Goal: Contribute content: Add original content to the website for others to see

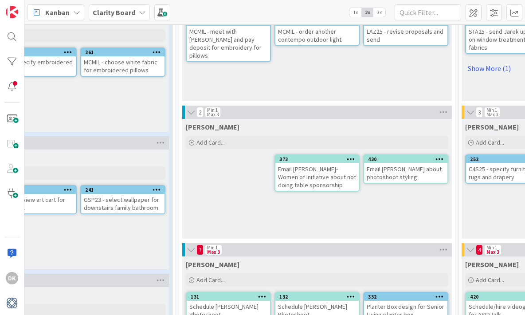
scroll to position [237, 271]
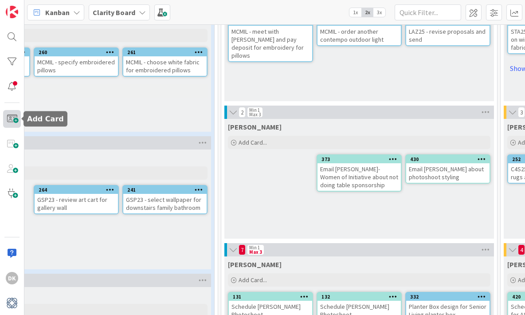
click at [16, 120] on span at bounding box center [12, 119] width 18 height 18
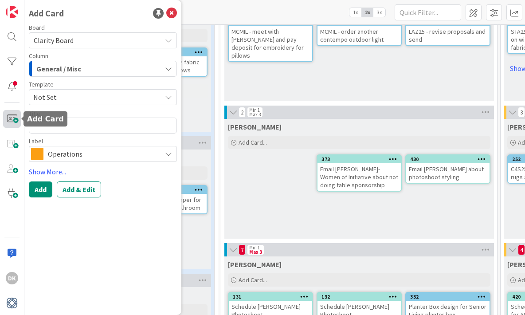
type textarea "x"
type textarea "P"
type textarea "x"
type textarea "Pu"
type textarea "x"
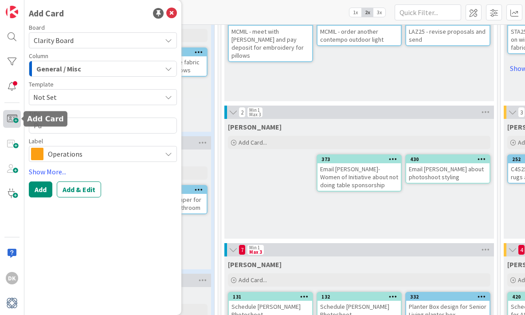
type textarea "Puc"
type textarea "x"
type textarea "Puck"
type textarea "x"
type textarea "Puck u"
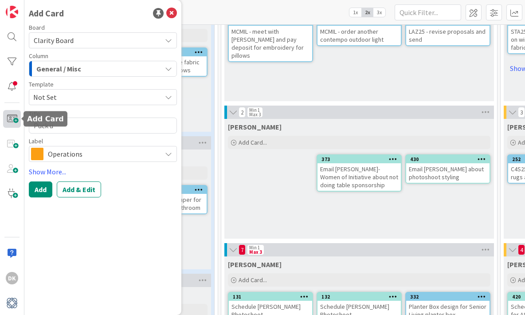
type textarea "x"
type textarea "Puck up"
type textarea "x"
type textarea "Puck up"
type textarea "x"
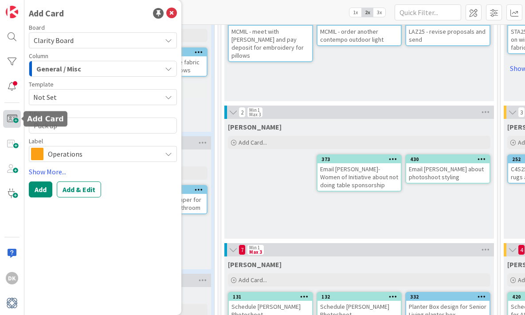
type textarea "Puck up i"
type textarea "x"
type textarea "Puck up it"
type textarea "x"
type textarea "Puck up ite"
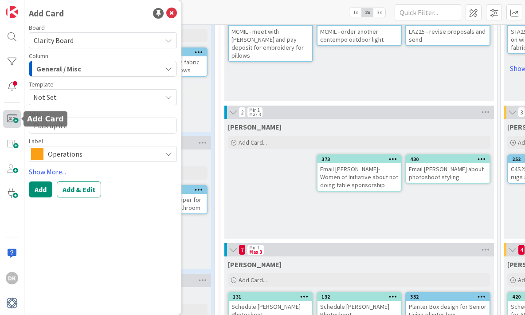
type textarea "x"
type textarea "Puck up [PERSON_NAME]"
type textarea "x"
type textarea "Puck up ite"
type textarea "x"
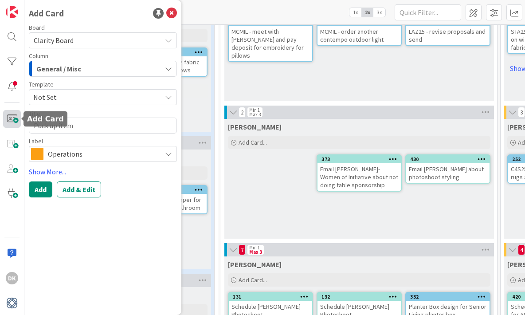
type textarea "Puck up items"
type textarea "x"
type textarea "Puck up items"
type textarea "x"
type textarea "Puck up items fo"
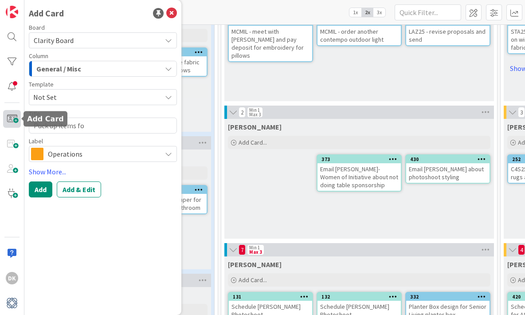
type textarea "x"
type textarea "Puck up items for"
type textarea "x"
type textarea "Puck up items for C"
type textarea "x"
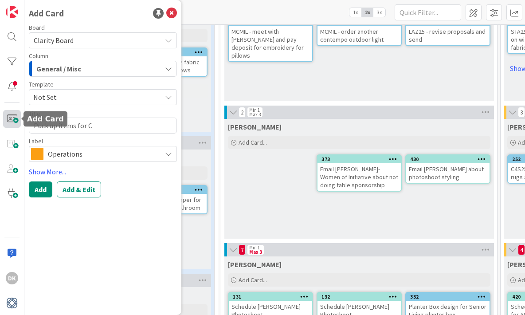
type textarea "Puck up items for Co"
type textarea "x"
type textarea "Puck up items for Cod"
type textarea "x"
type textarea "Puck up items for Co"
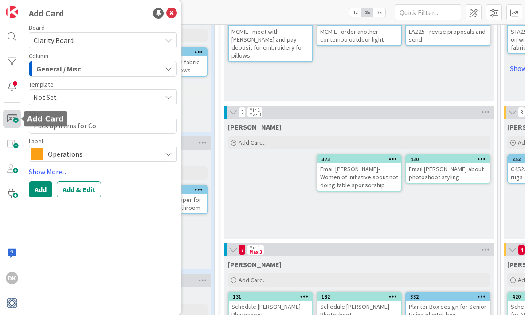
type textarea "x"
type textarea "Puck up items for C"
type textarea "x"
type textarea "Puck up items for CO"
type textarea "x"
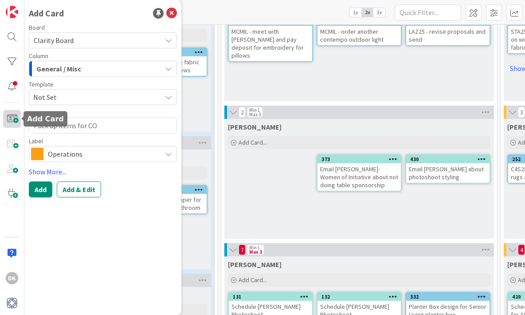
type textarea "Puck up items for COD"
type textarea "x"
type textarea "Puck up items for COD2"
type textarea "x"
type textarea "Puck up items for COD24"
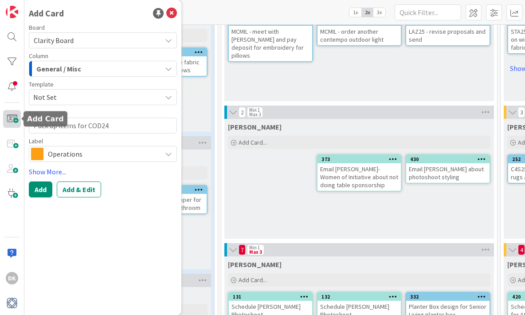
type textarea "x"
type textarea "Puck up items for COD24"
type textarea "x"
type textarea "Puck up items for COD24 a"
type textarea "x"
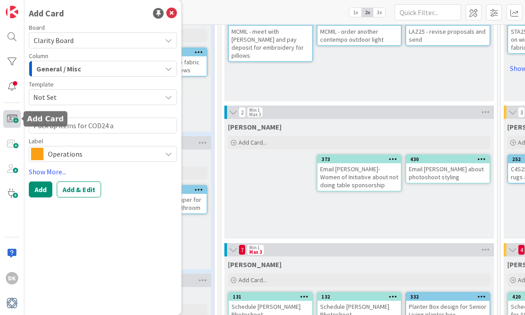
type textarea "Puck up items for COD24 at"
type textarea "x"
type textarea "Puck up items for COD24 at"
type textarea "x"
type textarea "Puck up items for COD24 at w"
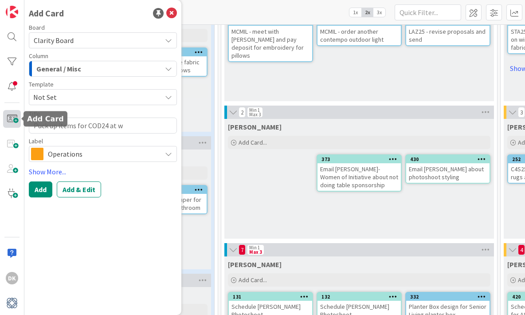
type textarea "x"
type textarea "Puck up items for COD24 at wa"
type textarea "x"
type textarea "Puck up items for COD24 at ware"
type textarea "x"
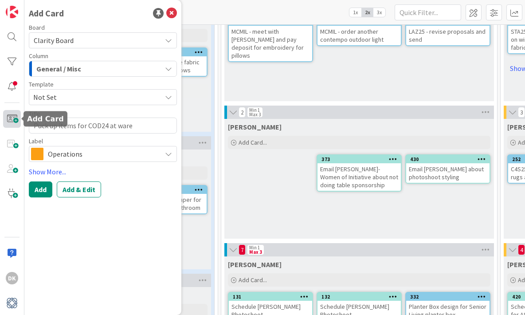
type textarea "Puck up items for COD24 at wareh"
type textarea "x"
type textarea "Puck up items for COD24 at wareho"
type textarea "x"
type textarea "Puck up items for COD24 at [GEOGRAPHIC_DATA]"
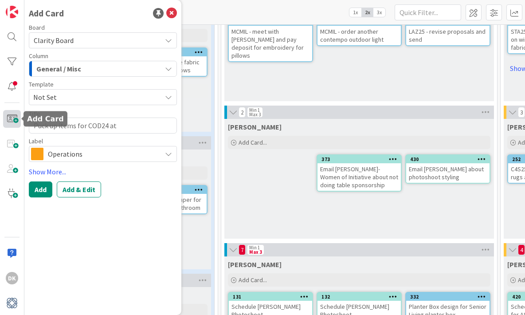
type textarea "x"
type textarea "Puck up items for COD24 at warehous"
type textarea "x"
type textarea "Puck up items for COD24 at warehouse"
click at [103, 73] on div "General / Misc" at bounding box center [97, 69] width 127 height 14
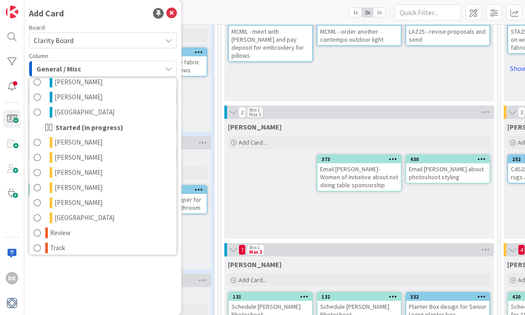
scroll to position [434, 0]
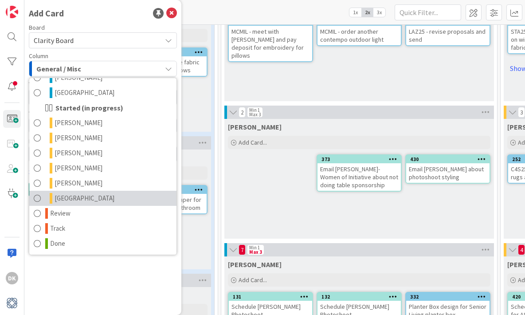
click at [124, 197] on link "[GEOGRAPHIC_DATA]" at bounding box center [102, 198] width 147 height 15
type textarea "x"
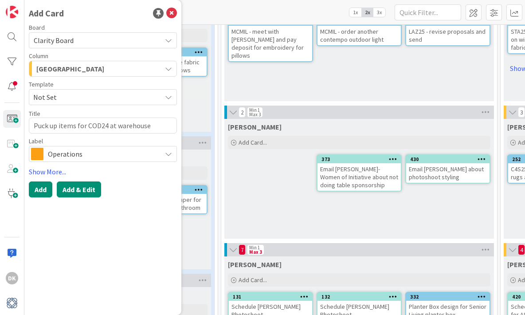
click at [77, 193] on button "Add & Edit" at bounding box center [79, 189] width 44 height 16
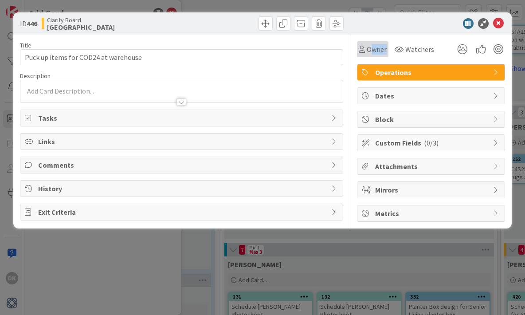
click at [374, 55] on div "Owner" at bounding box center [372, 49] width 31 height 16
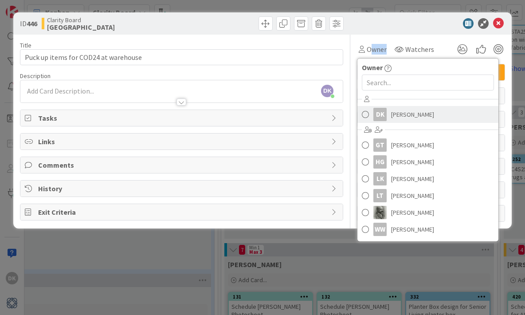
click at [395, 118] on span "[PERSON_NAME]" at bounding box center [412, 114] width 43 height 13
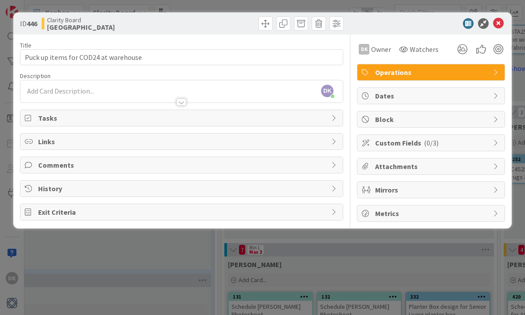
click at [197, 7] on div "ID 446 Clarity Board Devon Title 36 / 128 Puck up items for COD24 at warehouse …" at bounding box center [262, 157] width 525 height 315
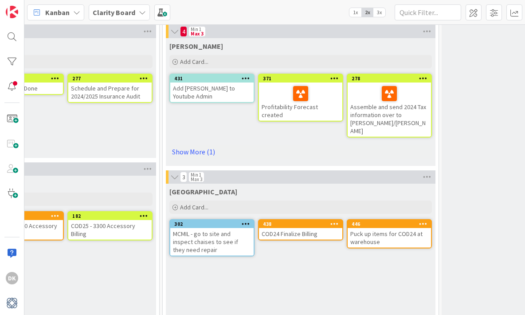
scroll to position [593, 611]
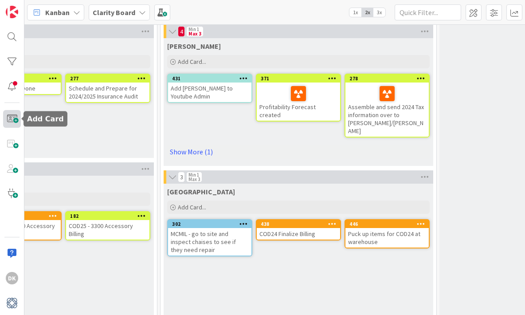
click at [20, 117] on span at bounding box center [12, 119] width 18 height 18
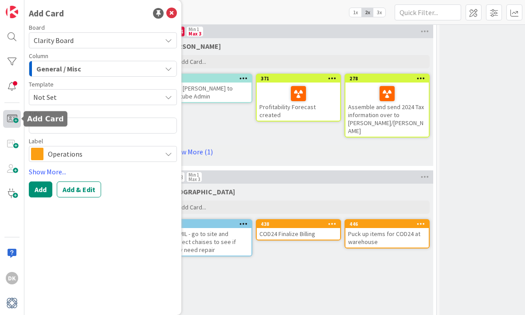
type textarea "x"
type textarea "M"
type textarea "x"
type textarea "MC"
type textarea "x"
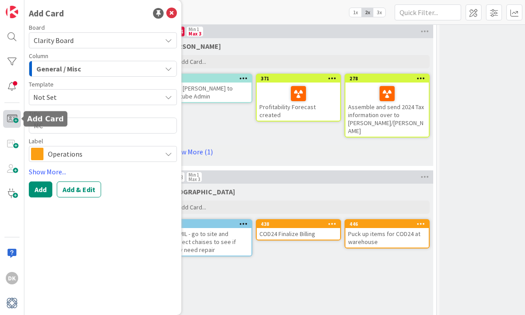
type textarea "MCM"
type textarea "x"
type textarea "MCMI"
type textarea "x"
type textarea "MCMIL"
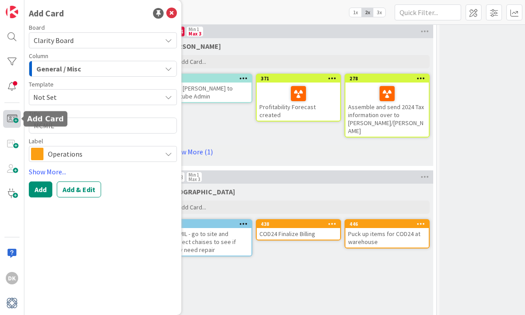
type textarea "x"
type textarea "MCMIL"
type textarea "x"
type textarea "MCMIL -"
type textarea "x"
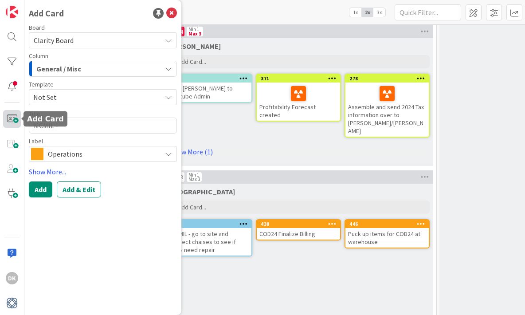
type textarea "MCMIL -"
type textarea "x"
type textarea "MCMIL - D"
type textarea "x"
type textarea "MCMIL - De"
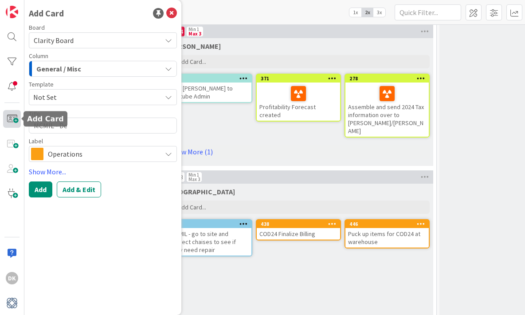
type textarea "x"
type textarea "MCMIL - Del"
type textarea "x"
type textarea "MCMIL - Deli"
type textarea "x"
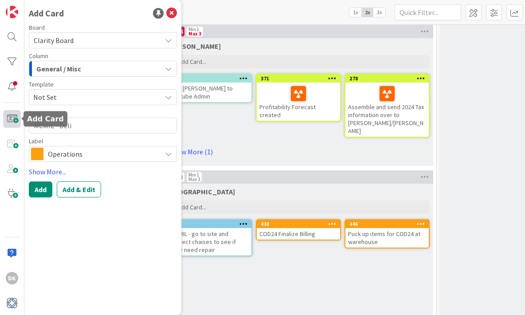
type textarea "MCMIL - Deliv"
type textarea "x"
type textarea "MCMIL - Delive"
type textarea "x"
type textarea "MCMIL - Deliver"
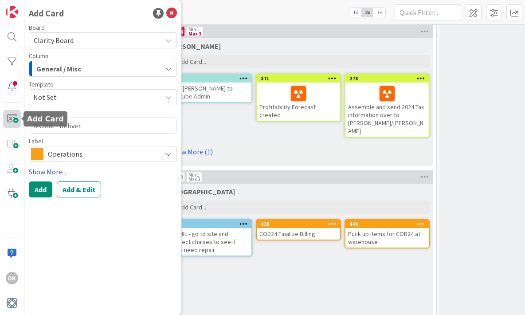
type textarea "x"
type textarea "MCMIL - Deliver R"
type textarea "x"
type textarea "MCMIL - Deliver RE"
type textarea "x"
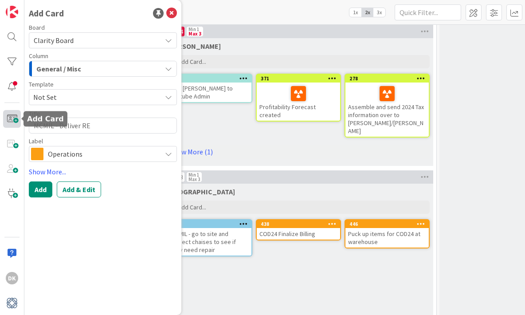
type textarea "MCMIL - Deliver R"
type textarea "x"
type textarea "MCMIL - Deliver Re"
type textarea "x"
type textarea "MCMIL - Deliver Res"
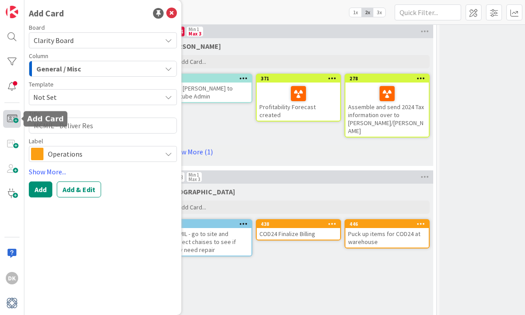
type textarea "x"
type textarea "MCMIL - Deliver Rest"
type textarea "x"
type textarea "MCMIL - Deliver Rest"
type textarea "x"
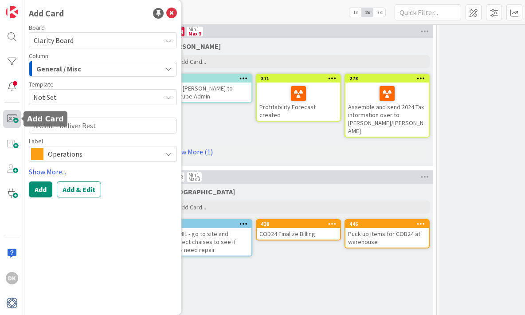
type textarea "MCMIL - Deliver Rest o"
type textarea "x"
type textarea "MCMIL - Deliver Rest of"
type textarea "x"
type textarea "MCMIL - Deliver Rest of F"
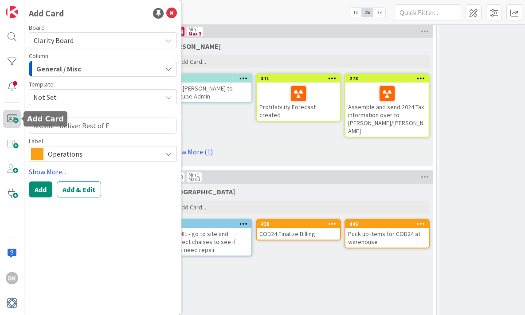
type textarea "x"
type textarea "MCMIL - Deliver Rest of Fu"
type textarea "x"
type textarea "MCMIL - Deliver Rest of Fur"
type textarea "x"
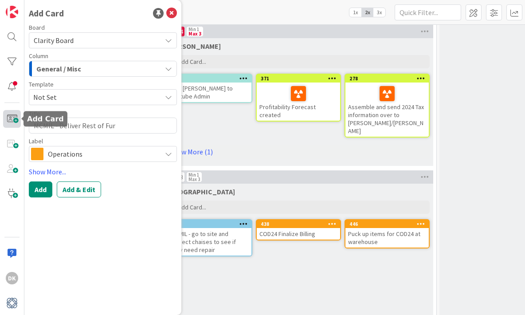
type textarea "MCMIL - Deliver Rest of Furn"
type textarea "x"
type textarea "MCMIL - Deliver Rest of Furni"
type textarea "x"
type textarea "MCMIL - Deliver Rest of Furnit"
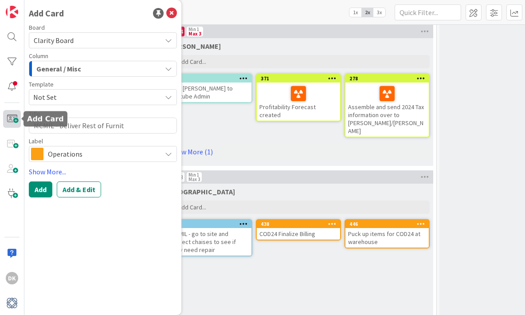
type textarea "x"
type textarea "MCMIL - Deliver Rest of Furnitu"
type textarea "x"
type textarea "MCMIL - Deliver Rest of Furnitur"
type textarea "x"
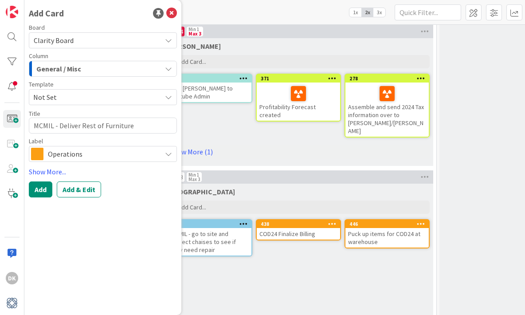
type textarea "MCMIL - Deliver Rest of Furniture"
click at [67, 68] on span "General / Misc" at bounding box center [58, 69] width 45 height 12
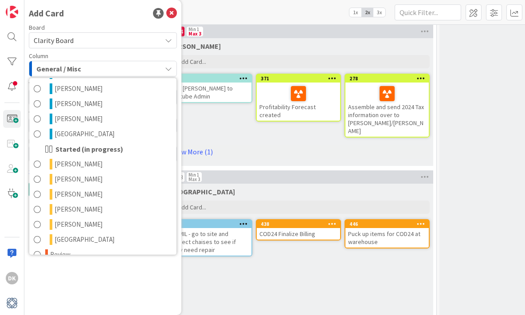
scroll to position [394, 0]
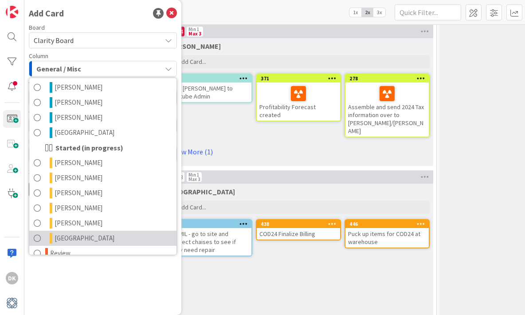
click at [126, 236] on link "[GEOGRAPHIC_DATA]" at bounding box center [102, 238] width 147 height 15
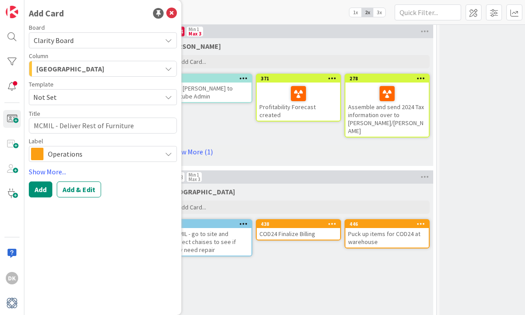
click at [114, 72] on div "[GEOGRAPHIC_DATA]" at bounding box center [97, 69] width 127 height 14
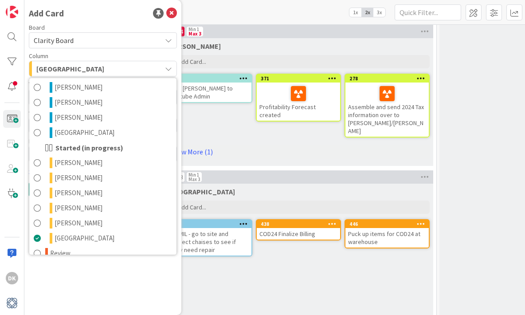
click at [139, 264] on div "Add Card Board Clarity Board Column Devon Choices Design General / [PERSON_NAME…" at bounding box center [102, 157] width 157 height 315
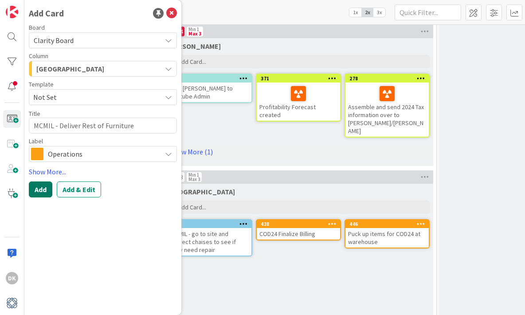
click at [40, 188] on button "Add" at bounding box center [41, 189] width 24 height 16
type textarea "x"
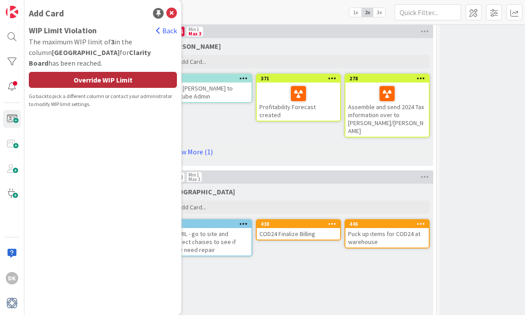
click at [74, 74] on div "Override WIP Limit" at bounding box center [103, 80] width 148 height 16
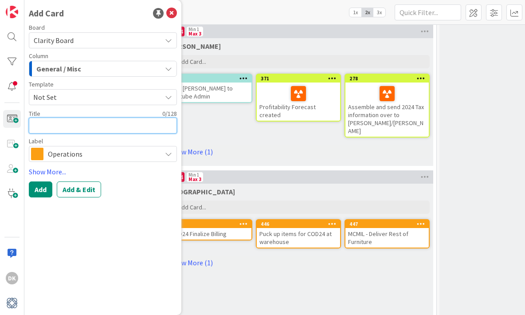
click at [57, 129] on textarea at bounding box center [103, 126] width 148 height 16
type textarea "x"
type textarea "M"
type textarea "x"
type textarea "Me"
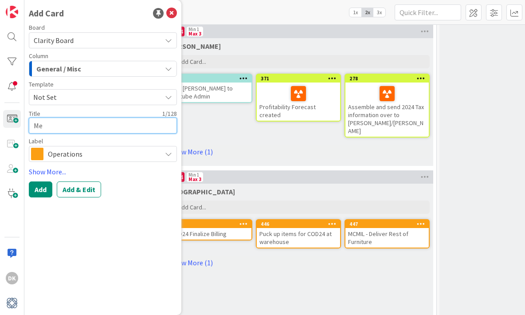
type textarea "x"
type textarea "Mee"
type textarea "x"
type textarea "Meet"
type textarea "x"
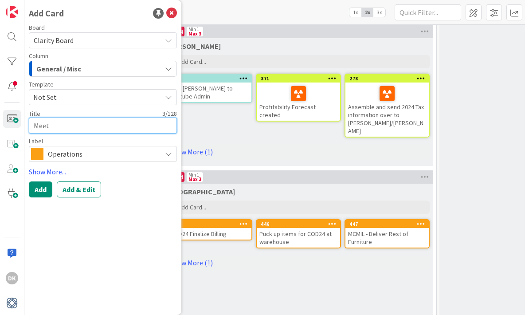
type textarea "Meet"
type textarea "x"
type textarea "Meet S"
type textarea "x"
type textarea "Meet"
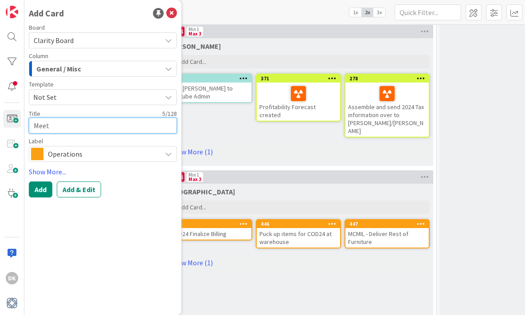
type textarea "x"
type textarea "Meet"
type textarea "x"
type textarea "Mee"
type textarea "x"
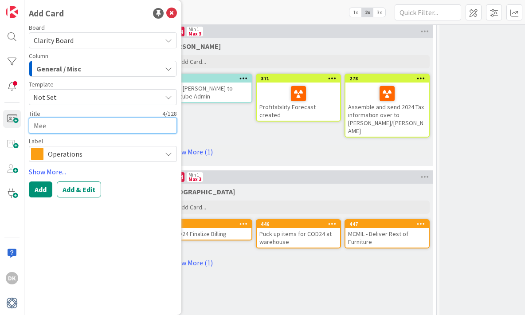
type textarea "Me"
type textarea "x"
type textarea "M"
type textarea "x"
type textarea "M"
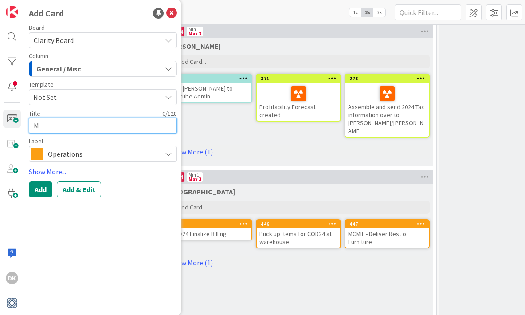
type textarea "x"
type textarea "MC"
type textarea "x"
type textarea "MCM"
type textarea "x"
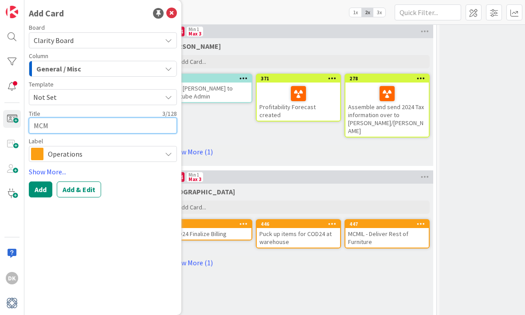
type textarea "MCMI"
type textarea "x"
type textarea "MCMIL"
type textarea "x"
type textarea "MCMIL"
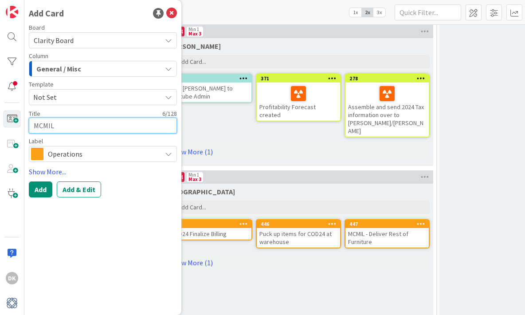
type textarea "x"
type textarea "MCMIL S"
type textarea "x"
type textarea "MCMIL"
type textarea "x"
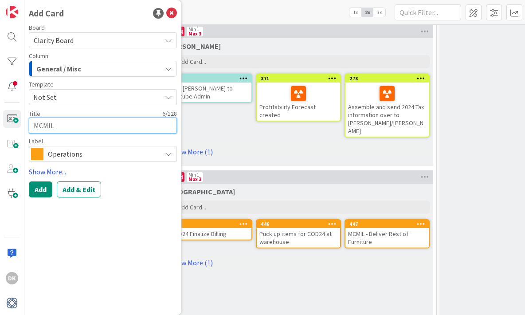
type textarea "MCMIL M"
type textarea "x"
type textarea "MCMIL Me"
type textarea "x"
type textarea "[PERSON_NAME]"
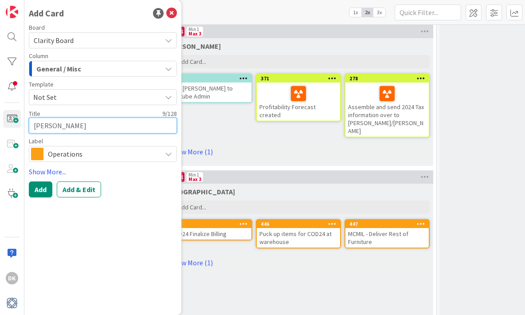
type textarea "x"
type textarea "MCMIL Meet"
type textarea "x"
type textarea "MCMIL Meet"
type textarea "x"
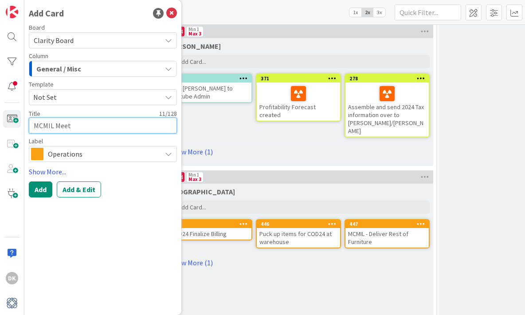
type textarea "MCMIL Meet S"
type textarea "x"
type textarea "MCMIL Meet S"
type textarea "x"
type textarea "MCMIL Meet St"
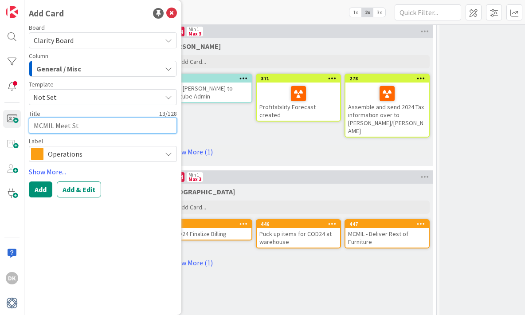
type textarea "x"
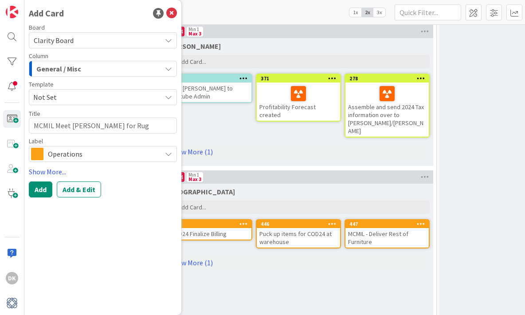
click at [59, 73] on span "General / Misc" at bounding box center [58, 69] width 45 height 12
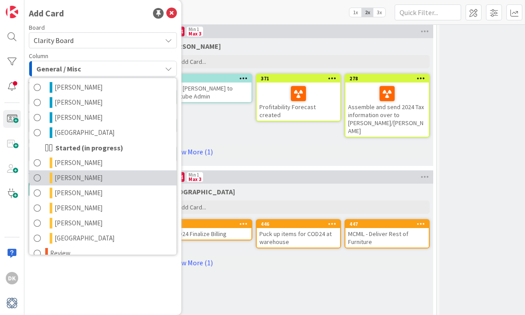
scroll to position [434, 0]
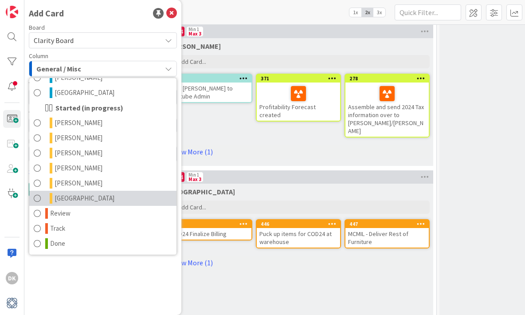
click at [83, 202] on link "[GEOGRAPHIC_DATA]" at bounding box center [102, 198] width 147 height 15
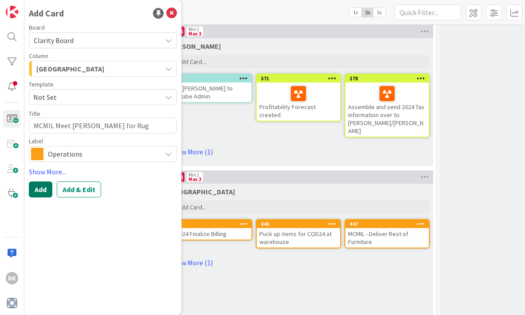
click at [39, 191] on button "Add" at bounding box center [41, 189] width 24 height 16
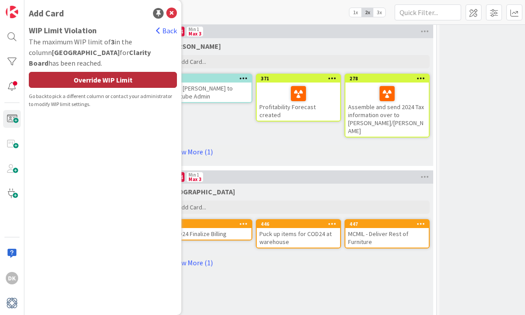
click at [114, 72] on div "Override WIP Limit" at bounding box center [103, 80] width 148 height 16
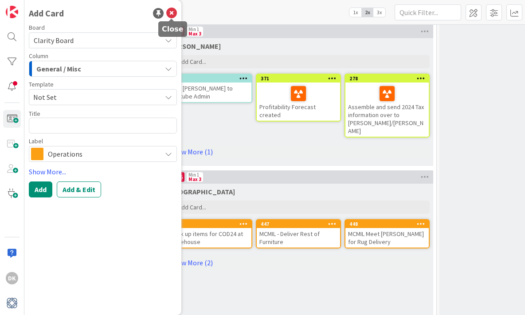
click at [172, 13] on icon at bounding box center [171, 13] width 11 height 11
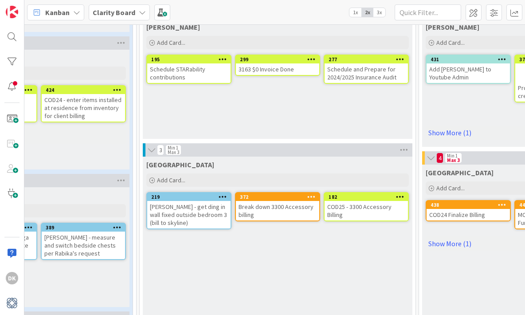
scroll to position [612, 289]
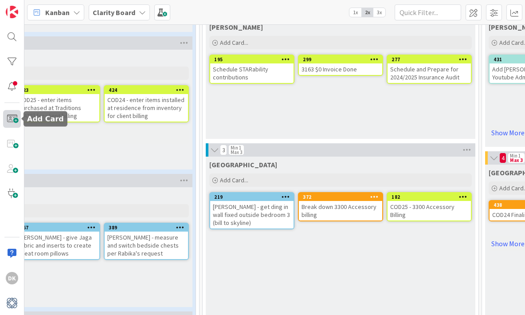
click at [11, 120] on span at bounding box center [12, 119] width 18 height 18
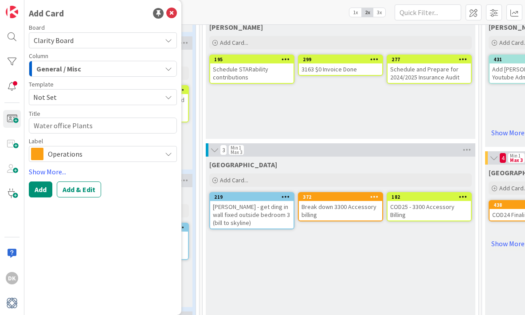
click at [89, 68] on div "General / Misc" at bounding box center [97, 69] width 127 height 14
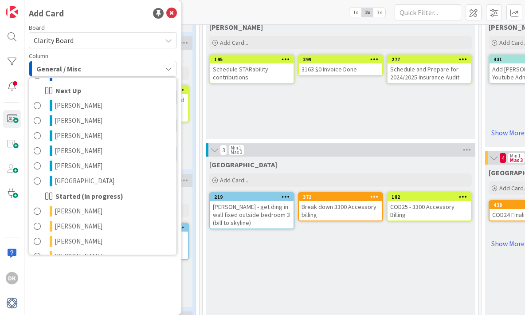
scroll to position [346, 0]
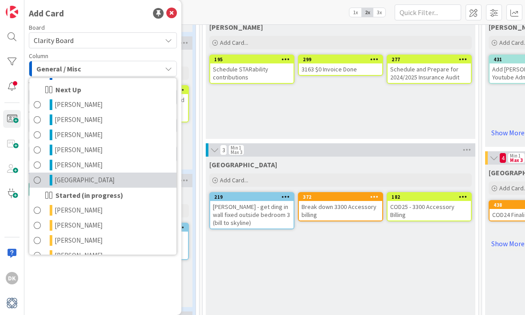
click at [122, 181] on link "[GEOGRAPHIC_DATA]" at bounding box center [102, 180] width 147 height 15
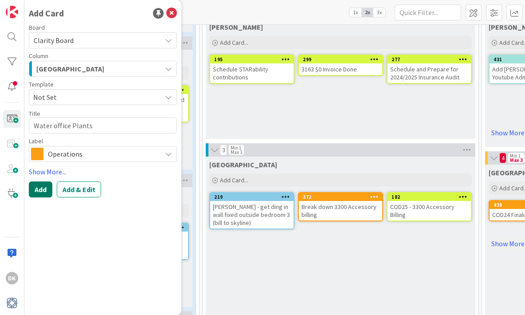
click at [41, 189] on button "Add" at bounding box center [41, 189] width 24 height 16
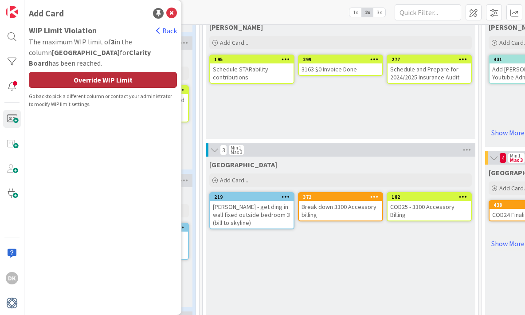
click at [126, 72] on div "Override WIP Limit" at bounding box center [103, 80] width 148 height 16
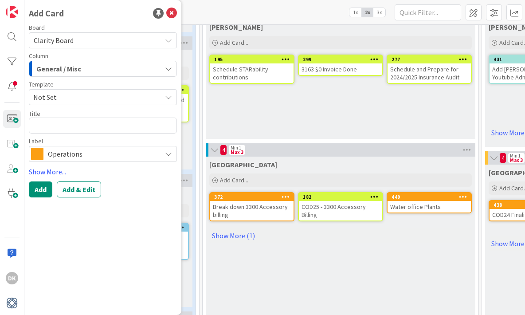
click at [310, 122] on div "[PERSON_NAME] Add Card... 277 Schedule and Prepare for 2024/2025 Insurance Audi…" at bounding box center [341, 79] width 270 height 120
